Goal: Information Seeking & Learning: Find specific fact

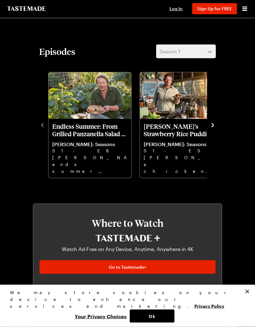
click at [214, 126] on icon "navigate to next item" at bounding box center [212, 125] width 6 height 6
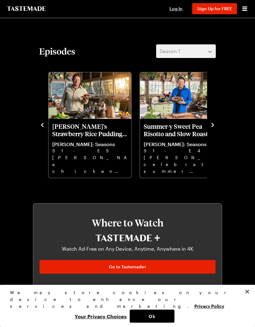
click at [217, 122] on div "Episodes Season 1 Endless Summer: From Grilled Panzanella Salad to Sour Cherry …" at bounding box center [127, 111] width 189 height 134
click at [212, 125] on icon "navigate to next item" at bounding box center [212, 125] width 6 height 6
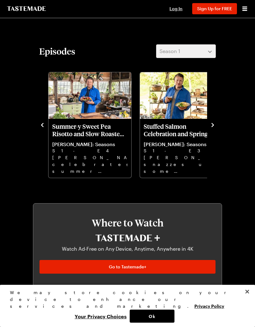
click at [215, 123] on icon "navigate to next item" at bounding box center [212, 125] width 6 height 6
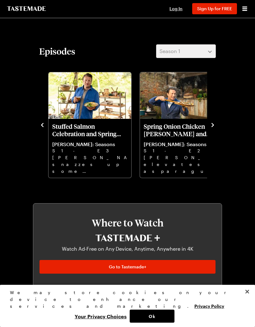
click at [214, 123] on icon "navigate to next item" at bounding box center [212, 125] width 6 height 6
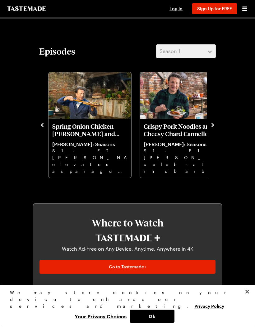
click at [215, 128] on icon "navigate to next item" at bounding box center [212, 125] width 6 height 6
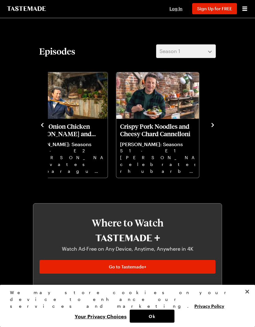
click at [213, 126] on icon "navigate to next item" at bounding box center [212, 125] width 6 height 6
click at [214, 124] on icon "navigate to next item" at bounding box center [212, 125] width 6 height 6
click at [217, 126] on div "Episodes Season 1 Endless Summer: From Grilled Panzanella Salad to Sour Cherry …" at bounding box center [127, 111] width 189 height 134
click at [214, 125] on icon "navigate to next item" at bounding box center [212, 125] width 6 height 6
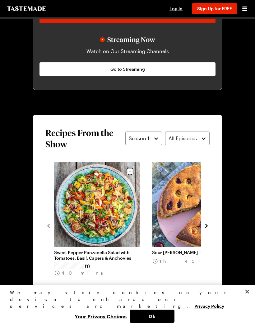
scroll to position [459, 0]
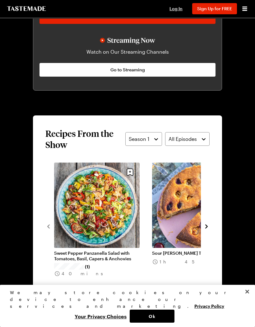
click at [162, 136] on button "Season 1" at bounding box center [143, 139] width 37 height 14
click at [156, 140] on button "Season 1" at bounding box center [143, 139] width 37 height 14
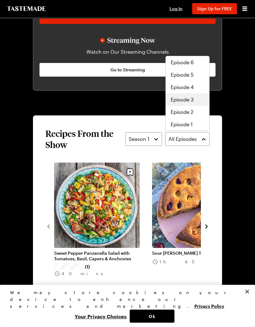
scroll to position [0, 0]
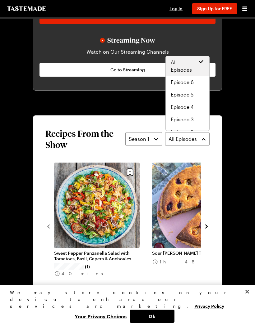
click at [209, 142] on button "All Episodes" at bounding box center [187, 139] width 44 height 14
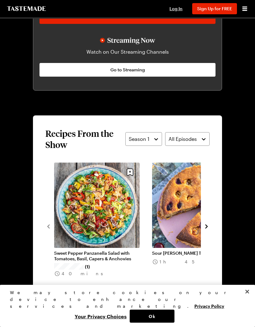
click at [208, 225] on icon "navigate to next item" at bounding box center [206, 226] width 6 height 6
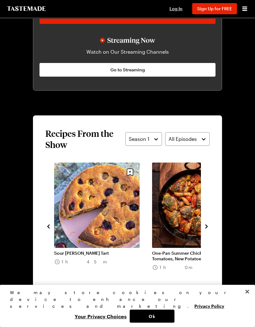
click at [213, 232] on section "Recipes From the Show Season 1 All Episodes Sweet Pepper Panzanella Salad with …" at bounding box center [127, 221] width 189 height 213
click at [209, 227] on icon "navigate to next item" at bounding box center [206, 226] width 6 height 6
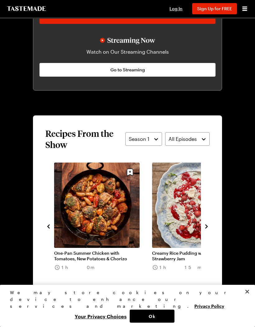
click at [208, 230] on button "navigate to next item" at bounding box center [206, 225] width 6 height 7
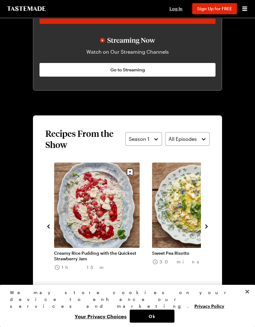
click at [208, 228] on icon "navigate to next item" at bounding box center [206, 226] width 6 height 6
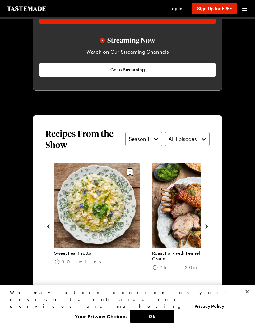
click at [208, 224] on icon "navigate to next item" at bounding box center [206, 226] width 6 height 6
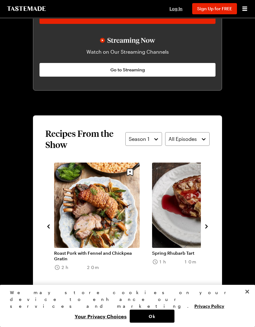
click at [209, 226] on icon "navigate to next item" at bounding box center [206, 226] width 6 height 6
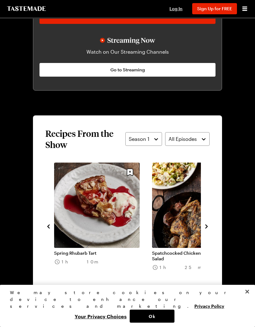
click at [208, 227] on icon "navigate to next item" at bounding box center [206, 226] width 6 height 6
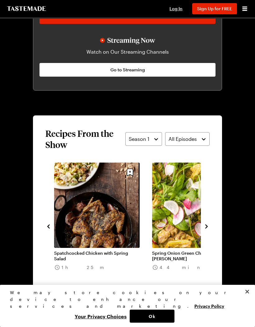
click at [208, 229] on icon "navigate to next item" at bounding box center [206, 226] width 6 height 6
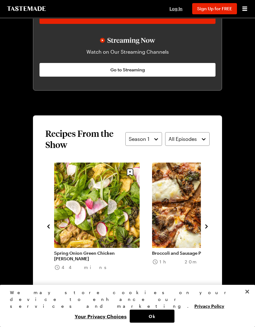
click at [208, 224] on icon "navigate to next item" at bounding box center [206, 226] width 6 height 6
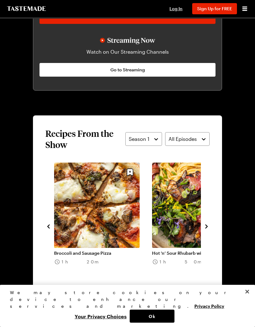
click at [208, 225] on icon "navigate to next item" at bounding box center [206, 226] width 6 height 6
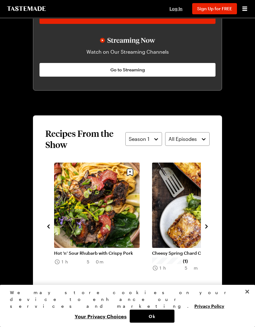
click at [208, 226] on icon "navigate to next item" at bounding box center [206, 226] width 6 height 6
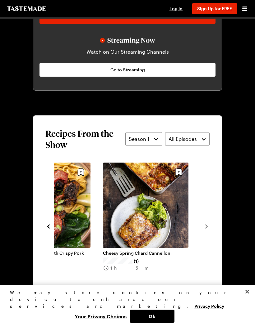
click at [210, 225] on section "Recipes From the Show Season 1 All Episodes Sweet Pepper Panzanella Salad with …" at bounding box center [127, 221] width 189 height 213
click at [208, 230] on div "Sweet Pepper Panzanella Salad with Tomatoes, Basil, Capers & Anchovies (1) 40 m…" at bounding box center [127, 226] width 164 height 127
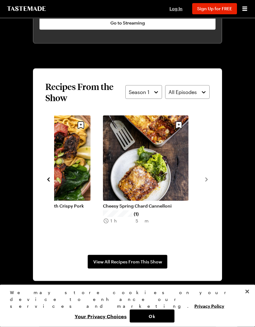
scroll to position [507, 0]
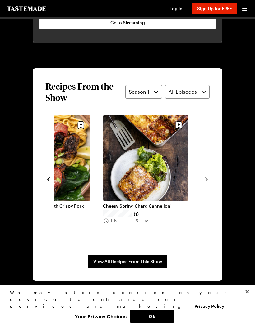
click at [160, 260] on span "View All Recipes From This Show" at bounding box center [127, 262] width 69 height 6
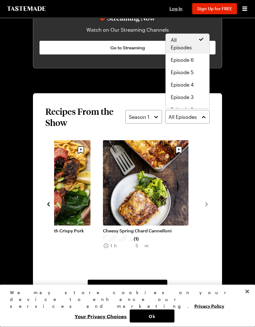
scroll to position [482, 0]
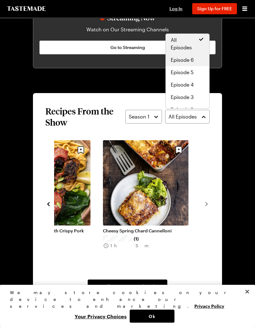
click at [191, 60] on span "Episode 6" at bounding box center [181, 59] width 23 height 7
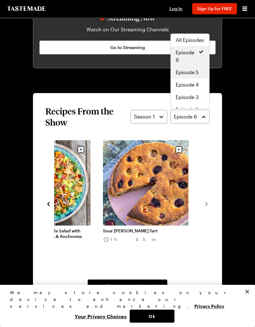
click at [197, 74] on span "Episode 5" at bounding box center [186, 72] width 23 height 7
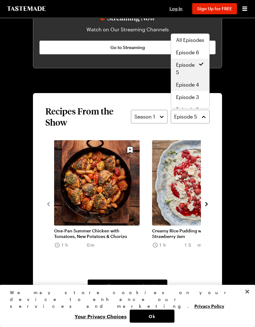
click at [198, 85] on span "Episode 4" at bounding box center [187, 84] width 23 height 7
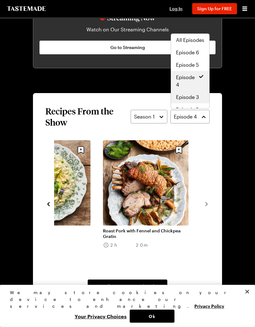
click at [199, 98] on div "Episode 3" at bounding box center [190, 96] width 29 height 7
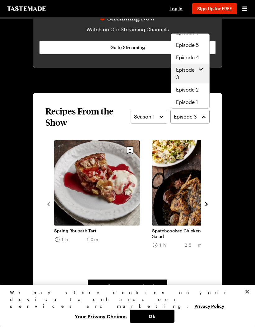
scroll to position [20, 0]
click at [191, 89] on span "Episode 2" at bounding box center [187, 89] width 23 height 7
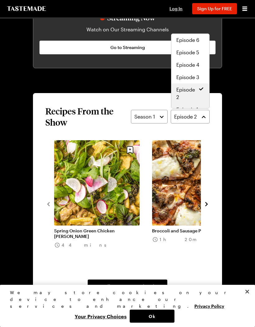
click at [194, 106] on span "Episode 1" at bounding box center [187, 109] width 22 height 7
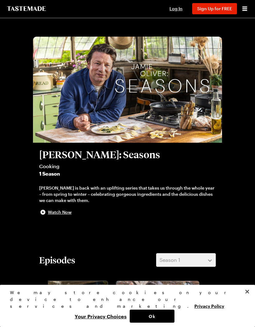
scroll to position [0, 0]
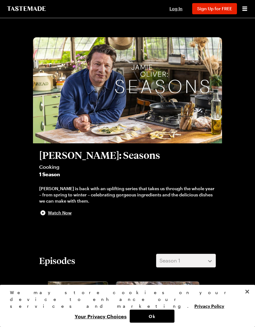
click at [250, 299] on button "Close" at bounding box center [247, 292] width 14 height 14
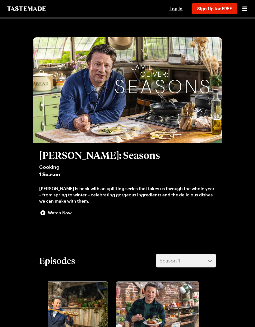
click at [246, 11] on icon "Open menu" at bounding box center [244, 8] width 7 height 7
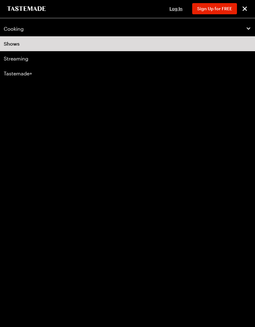
click at [244, 44] on link "Shows" at bounding box center [127, 43] width 255 height 15
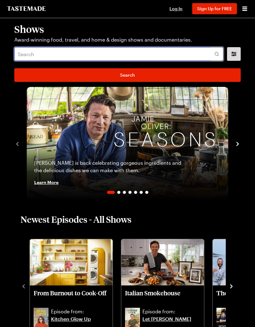
click at [17, 47] on input "text" at bounding box center [118, 54] width 209 height 14
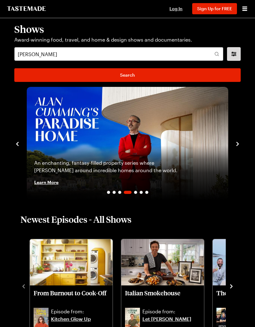
click at [216, 54] on icon at bounding box center [216, 54] width 6 height 6
click at [217, 53] on icon at bounding box center [216, 54] width 6 height 6
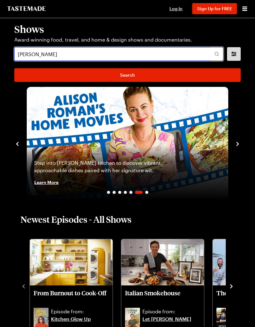
click at [95, 53] on input "[PERSON_NAME]" at bounding box center [118, 54] width 209 height 14
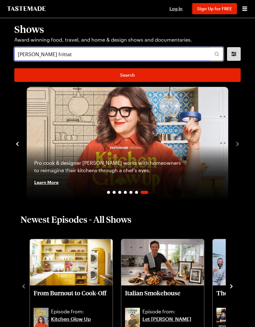
type input "[PERSON_NAME] frittata"
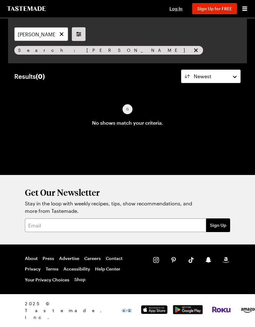
click at [68, 32] on div at bounding box center [61, 34] width 13 height 14
click at [65, 35] on icon "Clear search" at bounding box center [61, 34] width 6 height 6
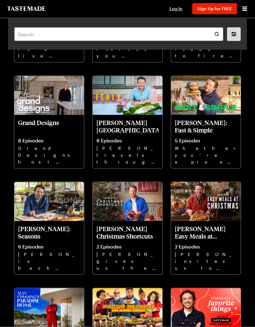
scroll to position [220, 0]
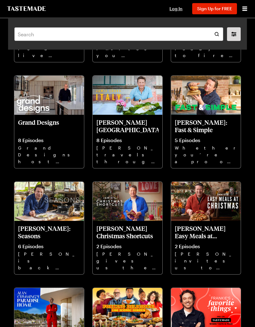
click at [47, 218] on img at bounding box center [49, 201] width 70 height 39
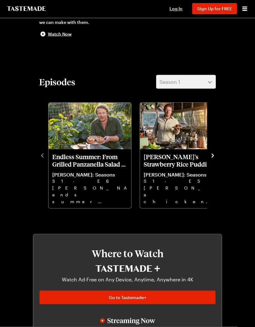
scroll to position [179, 0]
click at [214, 152] on icon "navigate to next item" at bounding box center [212, 155] width 6 height 6
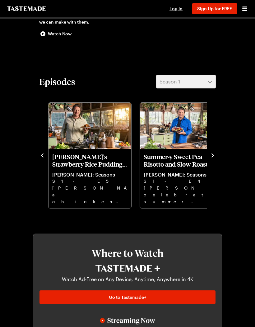
click at [214, 156] on icon "navigate to next item" at bounding box center [212, 155] width 6 height 6
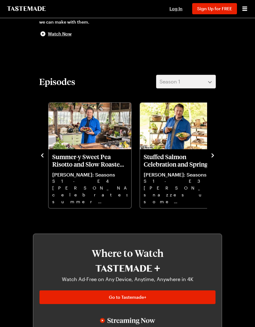
click at [214, 157] on icon "navigate to next item" at bounding box center [212, 155] width 6 height 6
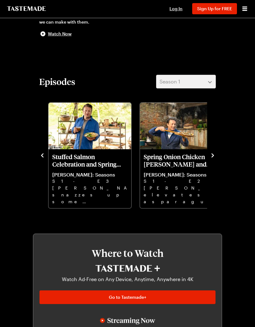
click at [215, 156] on icon "navigate to next item" at bounding box center [212, 155] width 6 height 6
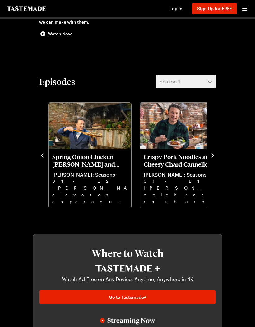
click at [215, 157] on icon "navigate to next item" at bounding box center [212, 155] width 6 height 6
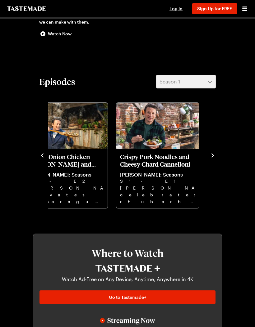
click at [213, 158] on icon "navigate to next item" at bounding box center [212, 155] width 6 height 6
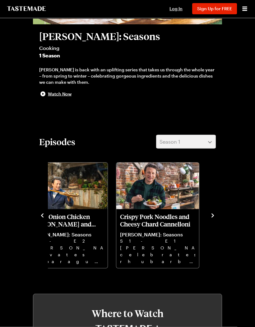
scroll to position [119, 0]
click at [214, 216] on icon "navigate to next item" at bounding box center [212, 215] width 6 height 6
click at [50, 213] on p "Spring Onion Chicken [PERSON_NAME] and Sausage Broccoli Pizza" at bounding box center [66, 220] width 75 height 15
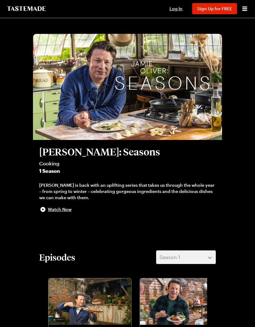
scroll to position [0, 0]
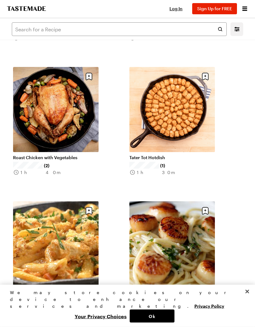
scroll to position [2570, 0]
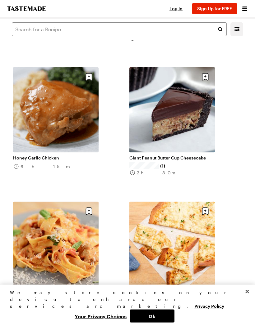
scroll to position [3646, 0]
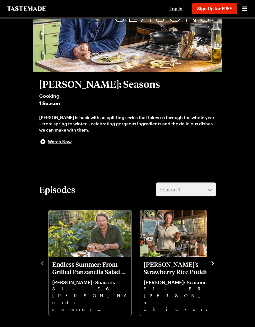
scroll to position [71, 0]
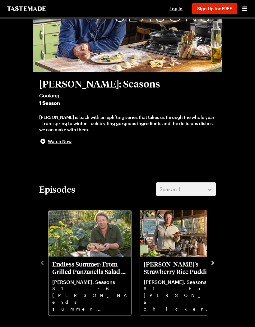
click at [214, 265] on icon "navigate to next item" at bounding box center [212, 263] width 6 height 6
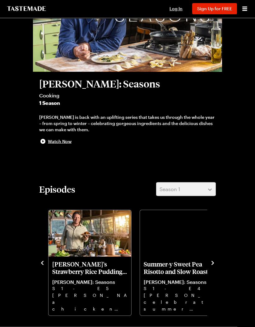
scroll to position [72, 0]
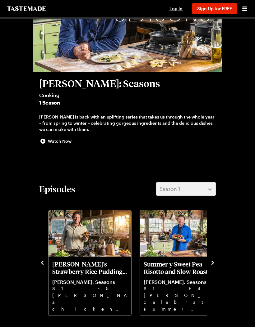
click at [219, 265] on div "Episodes Season 1 Endless Summer: From Grilled Panzanella Salad to Sour Cherry …" at bounding box center [127, 249] width 189 height 134
click at [214, 265] on icon "navigate to next item" at bounding box center [212, 263] width 6 height 6
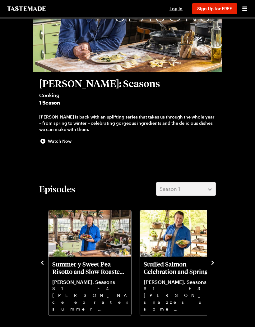
click at [214, 261] on icon "navigate to next item" at bounding box center [212, 263] width 6 height 6
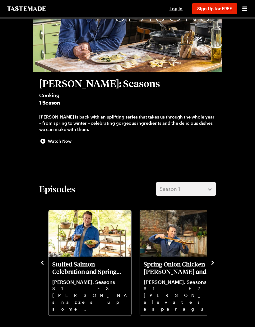
click at [192, 270] on p "Spring Onion Chicken [PERSON_NAME] and Sausage Broccoli Pizza" at bounding box center [180, 267] width 75 height 15
click at [214, 263] on icon "navigate to next item" at bounding box center [212, 263] width 6 height 6
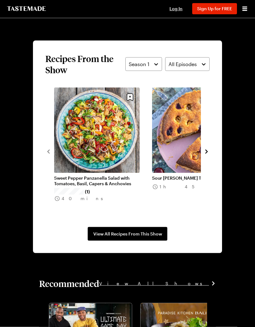
scroll to position [534, 0]
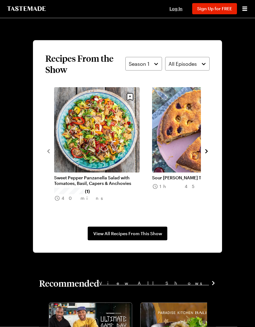
click at [160, 234] on span "View All Recipes From This Show" at bounding box center [127, 234] width 69 height 6
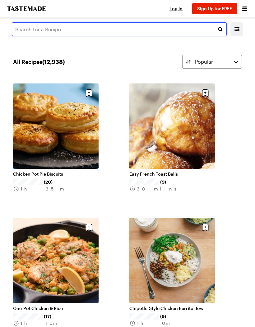
click at [174, 27] on input "text" at bounding box center [119, 29] width 214 height 14
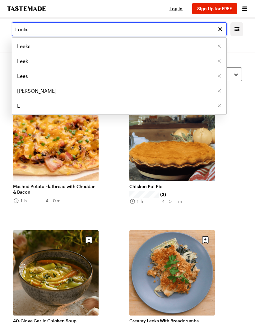
type input "Leeks"
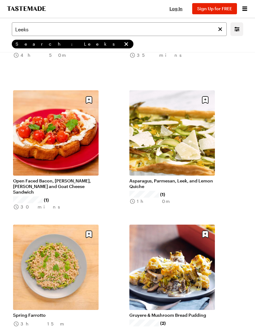
scroll to position [812, 0]
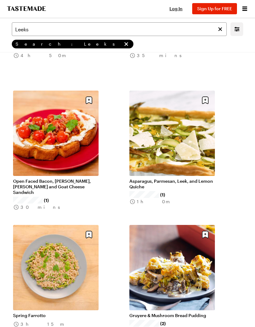
click at [191, 178] on link "Asparagus, Parmesan, Leek, and Lemon Quiche" at bounding box center [171, 183] width 85 height 11
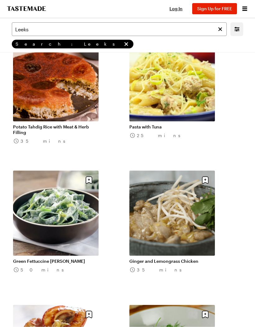
scroll to position [1135, 0]
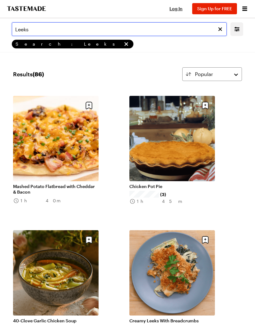
click at [85, 28] on input "Leeks" at bounding box center [119, 29] width 214 height 14
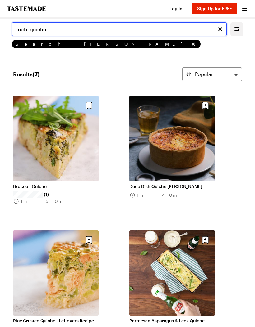
click at [59, 31] on input "Leeks quiche" at bounding box center [119, 29] width 214 height 14
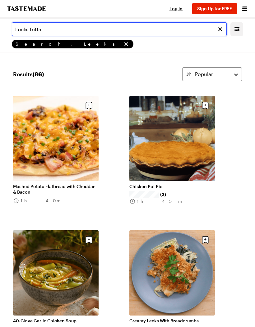
type input "Leeks frittata"
